Goal: Transaction & Acquisition: Book appointment/travel/reservation

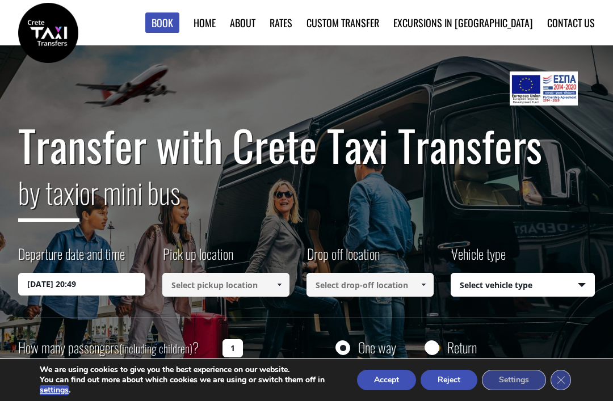
click at [383, 389] on button "Accept" at bounding box center [386, 380] width 59 height 20
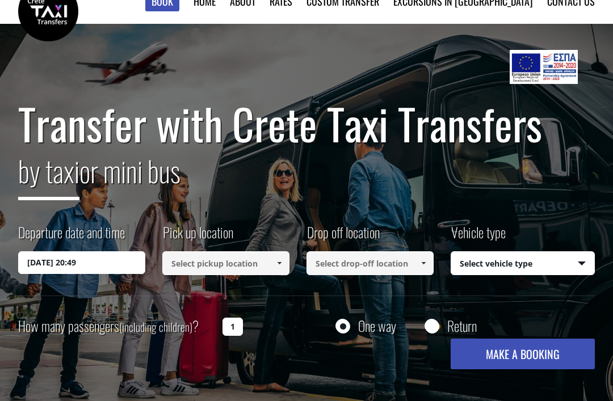
scroll to position [23, 0]
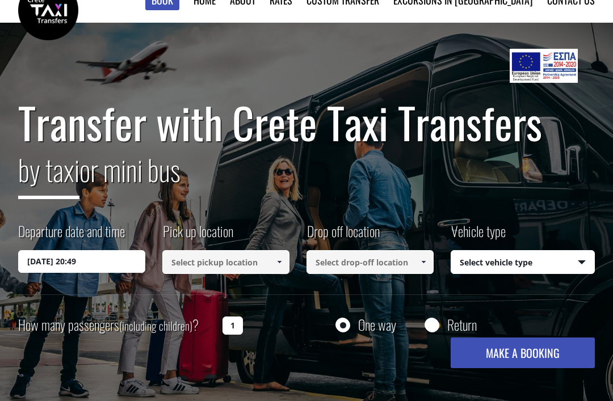
click at [62, 266] on input "[DATE] 20:49" at bounding box center [81, 261] width 127 height 23
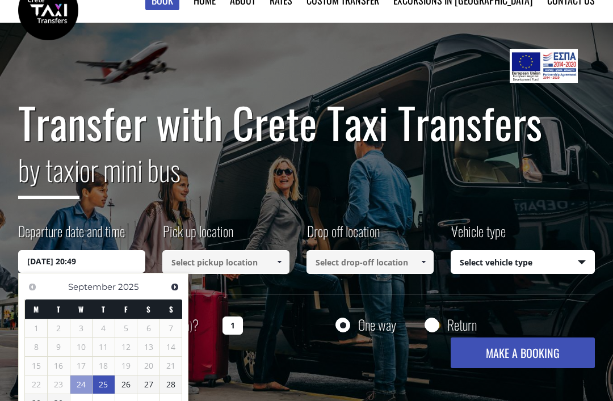
click at [107, 383] on link "25" at bounding box center [104, 385] width 22 height 18
click at [112, 386] on link "25" at bounding box center [105, 385] width 22 height 18
click at [102, 388] on link "25" at bounding box center [105, 385] width 22 height 18
click at [242, 401] on div "Transfer with Crete Taxi Transfers by taxi or mini bus Departure date and time …" at bounding box center [306, 227] width 613 height 409
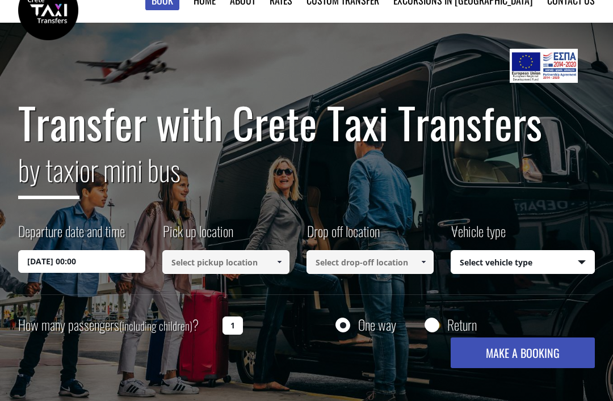
click at [95, 254] on input "[DATE] 00:00" at bounding box center [81, 261] width 127 height 23
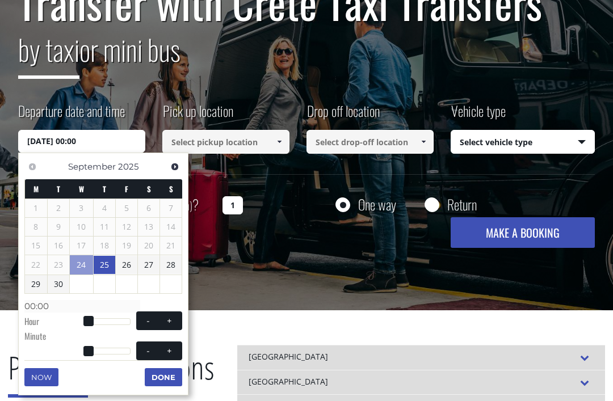
scroll to position [144, 0]
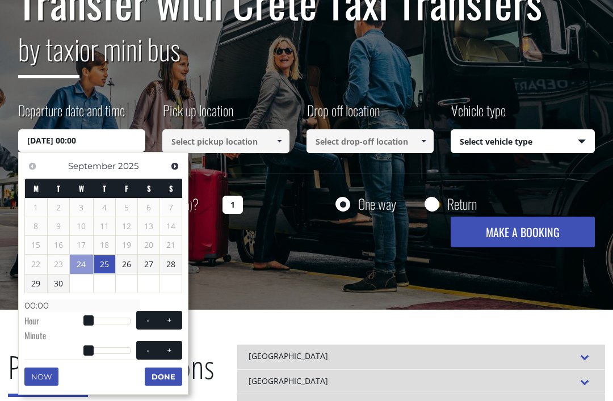
click at [174, 322] on button "+" at bounding box center [170, 320] width 20 height 11
type input "[DATE] 01:00"
type input "01:00"
click at [175, 321] on button "+" at bounding box center [170, 320] width 20 height 11
type input "[DATE] 02:00"
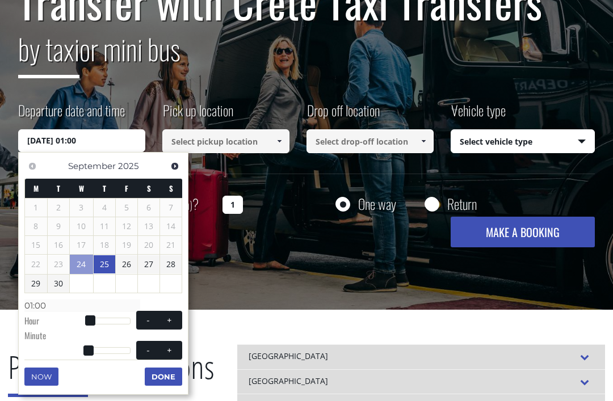
type input "02:00"
click at [174, 320] on button "+" at bounding box center [170, 320] width 20 height 11
type input "[DATE] 03:00"
type input "03:00"
click at [172, 321] on span at bounding box center [169, 320] width 9 height 9
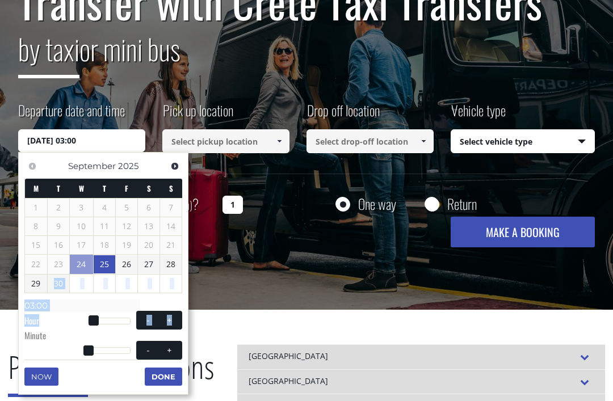
type input "[DATE] 04:00"
type input "04:00"
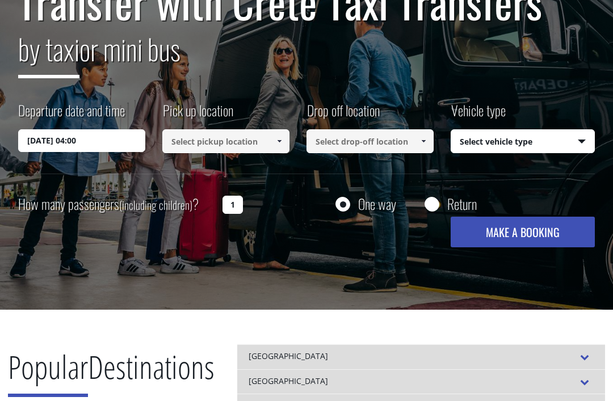
click at [104, 137] on input "[DATE] 04:00" at bounding box center [81, 140] width 127 height 23
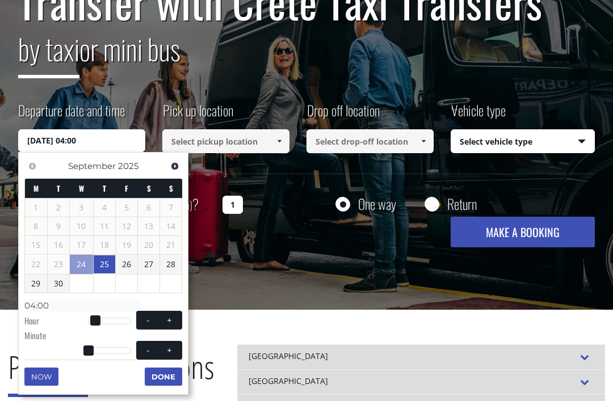
click at [98, 321] on span at bounding box center [95, 321] width 10 height 10
click at [126, 334] on dl "Time 04:00 Hour - + Minute - + Second Millisecond Microsecond Time Zone -1200 -…" at bounding box center [103, 320] width 158 height 48
click at [175, 321] on button "+" at bounding box center [170, 320] width 20 height 11
type input "[DATE] 05:00"
type input "05:00"
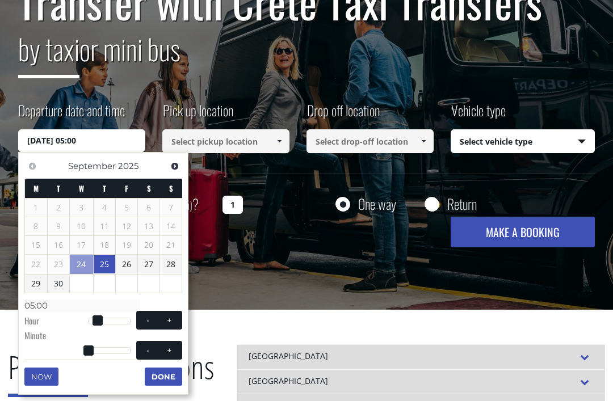
click at [175, 320] on button "+" at bounding box center [170, 320] width 20 height 11
type input "[DATE] 06:00"
type input "06:00"
click at [174, 319] on button "+" at bounding box center [170, 320] width 20 height 11
type input "[DATE] 07:00"
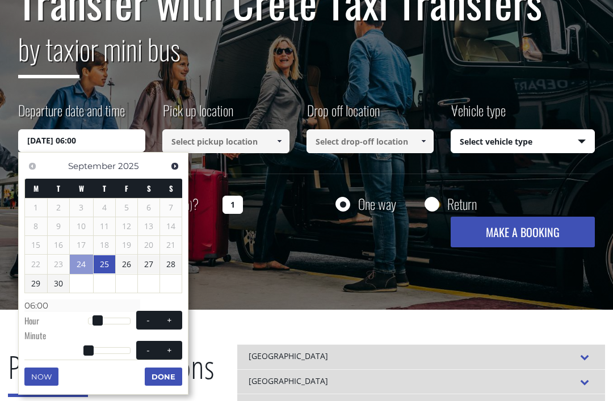
type input "07:00"
click at [178, 319] on button "+" at bounding box center [170, 320] width 20 height 11
type input "[DATE] 08:00"
type input "08:00"
click at [177, 319] on button "+" at bounding box center [170, 320] width 20 height 11
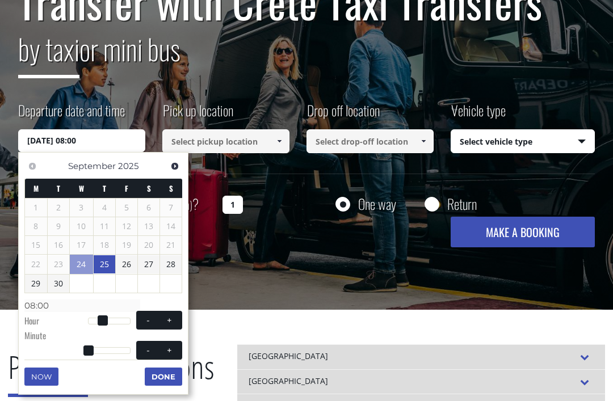
type input "[DATE] 09:00"
type input "09:00"
click at [173, 319] on span at bounding box center [169, 320] width 9 height 9
type input "[DATE] 10:00"
type input "10:00"
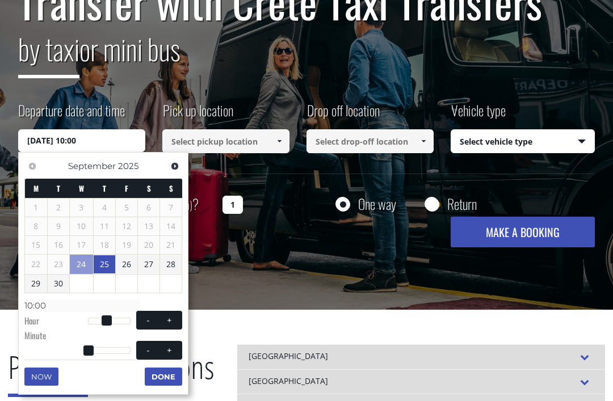
click at [172, 318] on span at bounding box center [169, 320] width 9 height 9
type input "[DATE] 11:00"
type input "11:00"
click at [174, 318] on button "+" at bounding box center [170, 320] width 20 height 11
type input "[DATE] 12:00"
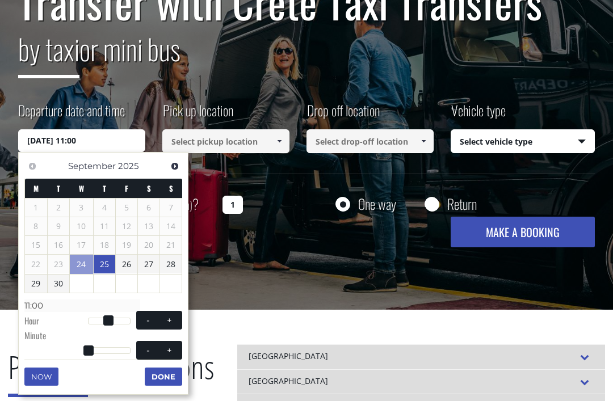
type input "12:00"
click at [174, 318] on span at bounding box center [169, 320] width 9 height 9
type input "[DATE] 13:00"
type input "13:00"
click at [148, 321] on span at bounding box center [148, 320] width 9 height 9
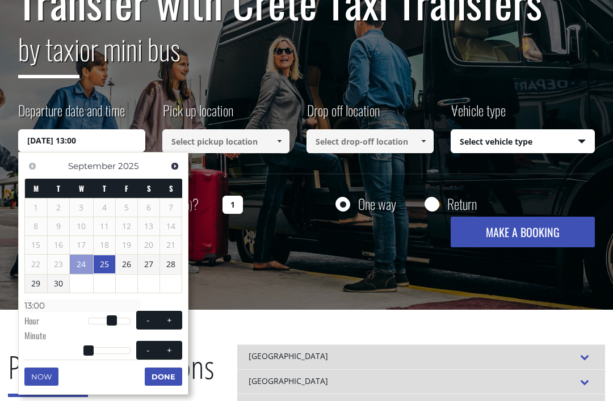
type input "[DATE] 12:00"
type input "12:00"
click at [148, 322] on span at bounding box center [148, 320] width 9 height 9
type input "[DATE] 11:00"
type input "11:00"
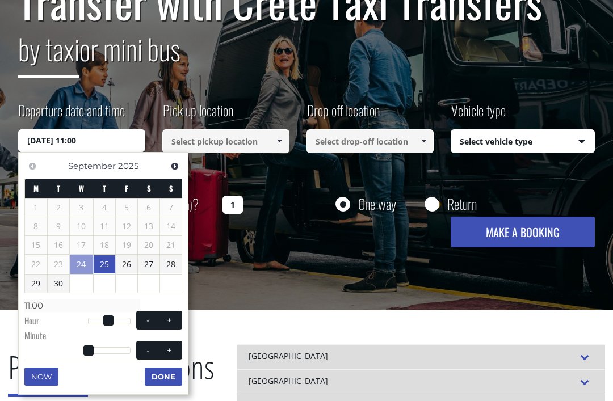
click at [173, 320] on span at bounding box center [169, 320] width 9 height 9
type input "[DATE] 12:00"
type input "12:00"
click at [173, 320] on span at bounding box center [169, 320] width 9 height 9
type input "[DATE] 13:00"
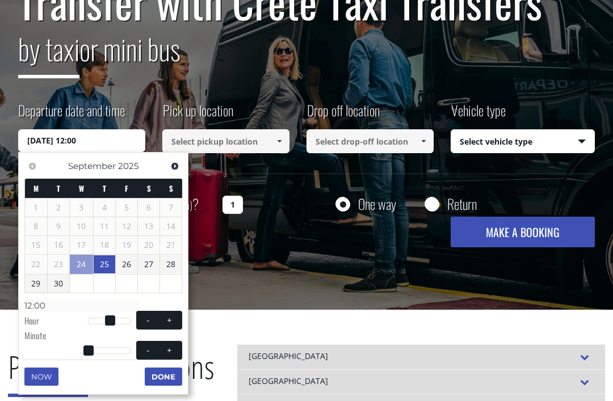
type input "13:00"
click at [177, 320] on button "+" at bounding box center [170, 320] width 20 height 11
type input "[DATE] 14:00"
type input "14:00"
click at [177, 320] on button "+" at bounding box center [170, 320] width 20 height 11
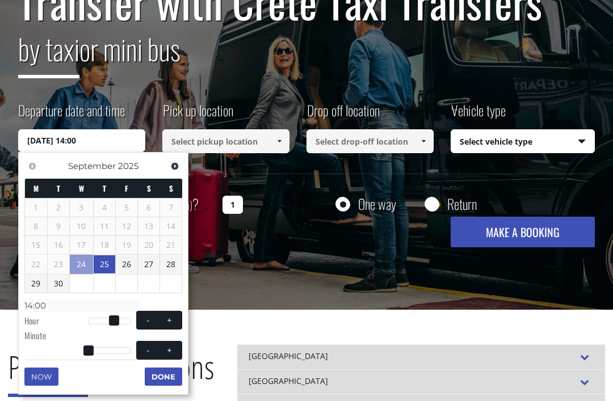
type input "[DATE] 15:00"
type input "15:00"
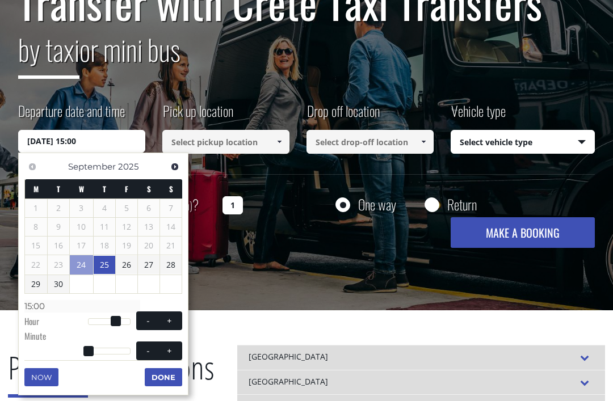
click at [165, 376] on button "Done" at bounding box center [163, 377] width 37 height 18
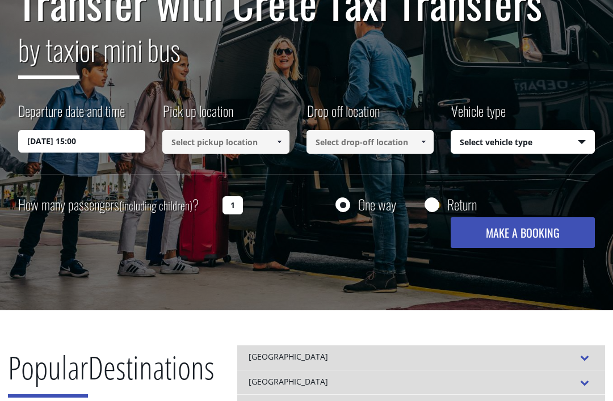
click at [248, 146] on input at bounding box center [225, 142] width 127 height 24
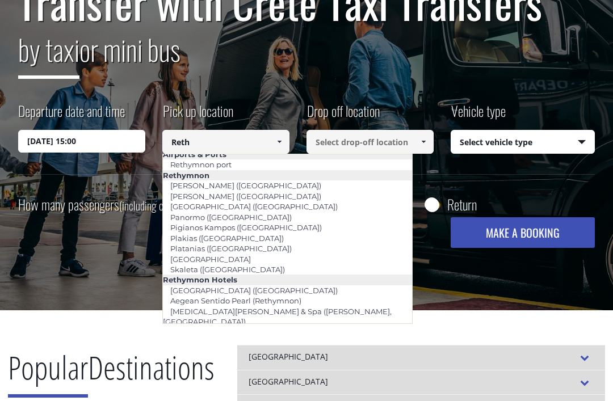
scroll to position [5, 0]
click at [230, 170] on link "Rethymnon port" at bounding box center [201, 165] width 76 height 16
type input "Rethymnon port"
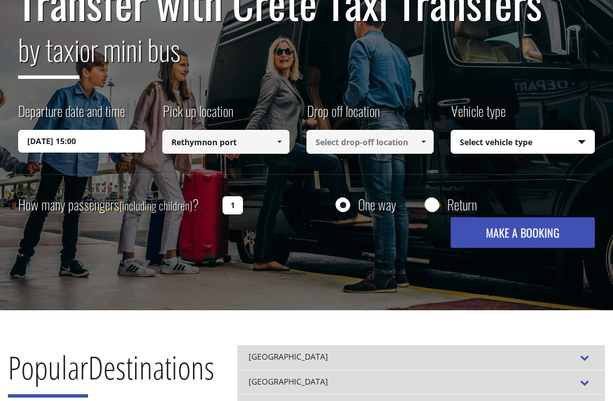
click at [395, 143] on input at bounding box center [370, 142] width 127 height 24
type input "Ma"
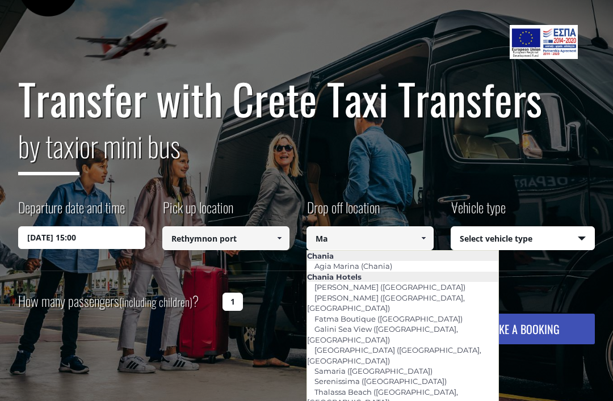
scroll to position [0, 0]
